Goal: Task Accomplishment & Management: Manage account settings

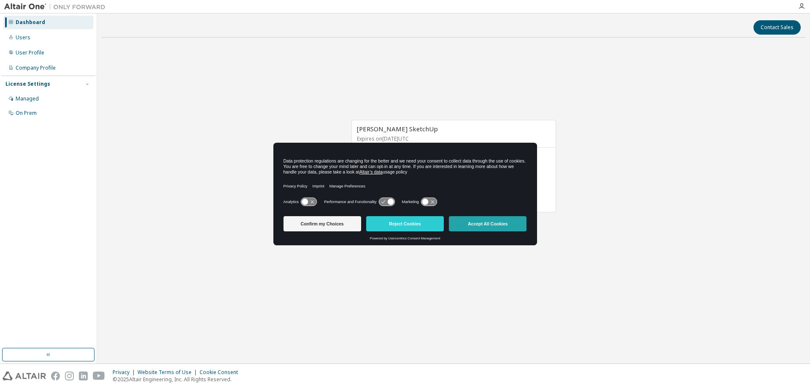
click at [509, 227] on button "Accept All Cookies" at bounding box center [488, 223] width 78 height 15
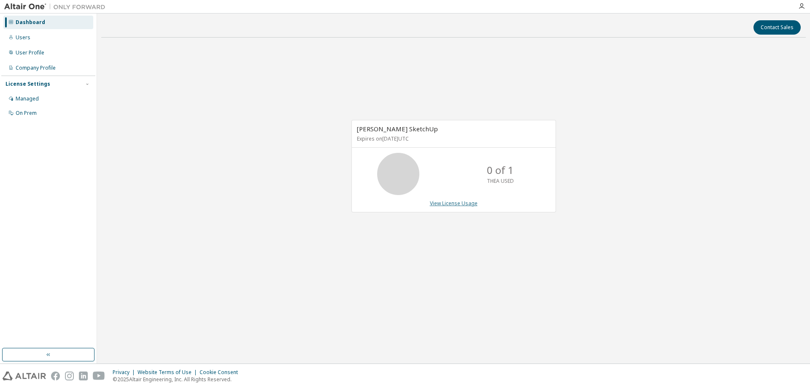
click at [439, 202] on link "View License Usage" at bounding box center [454, 203] width 48 height 7
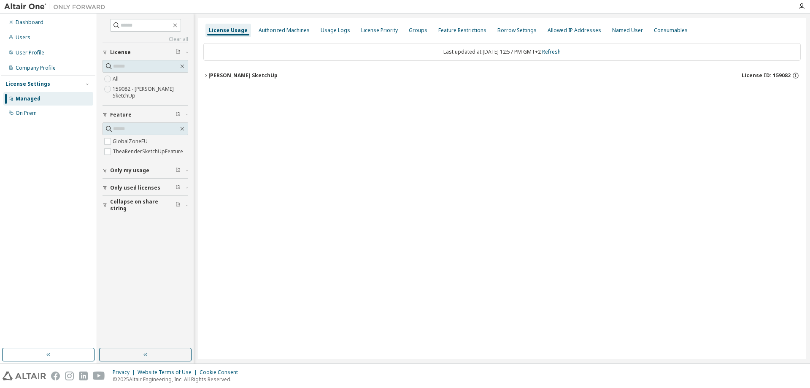
click at [213, 76] on div "Thea Render SketchUp" at bounding box center [243, 75] width 69 height 7
click at [116, 93] on label "159082 - Thea Render SketchUp" at bounding box center [151, 92] width 76 height 17
click at [253, 78] on div "Thea Render SketchUp" at bounding box center [243, 75] width 69 height 7
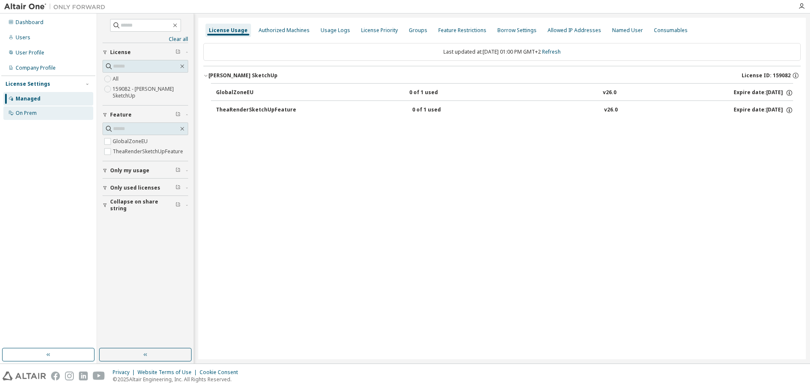
click at [21, 113] on div "On Prem" at bounding box center [26, 113] width 21 height 7
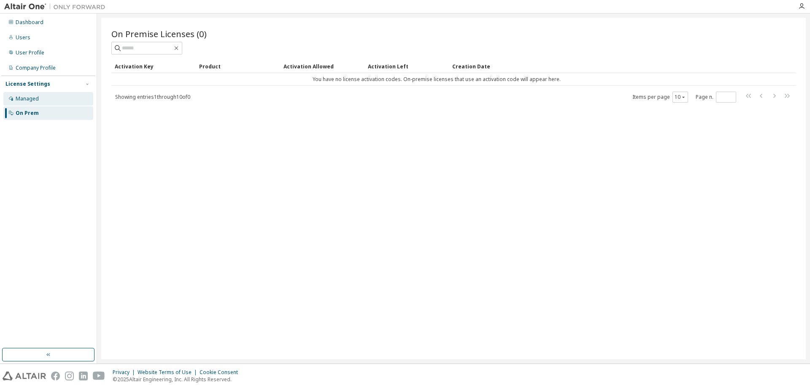
click at [30, 100] on div "Managed" at bounding box center [27, 98] width 23 height 7
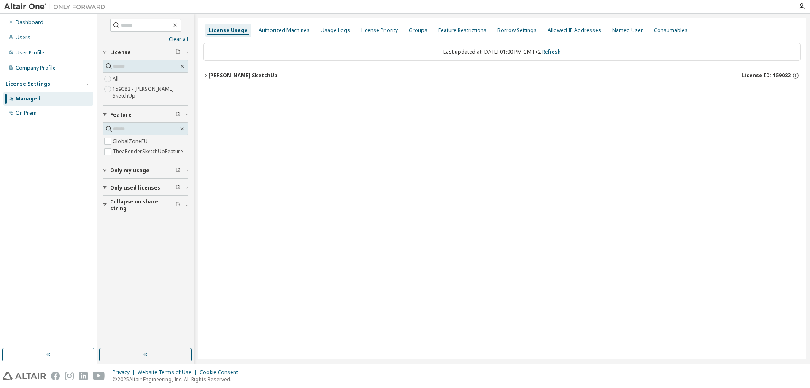
click at [138, 89] on label "159082 - Thea Render SketchUp" at bounding box center [151, 92] width 76 height 17
click at [259, 74] on div "Thea Render SketchUp" at bounding box center [243, 75] width 69 height 7
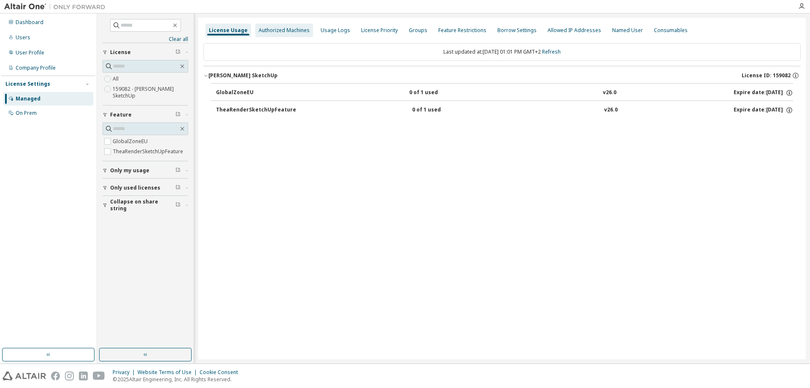
click at [287, 31] on div "Authorized Machines" at bounding box center [284, 30] width 51 height 7
